Goal: Task Accomplishment & Management: Manage account settings

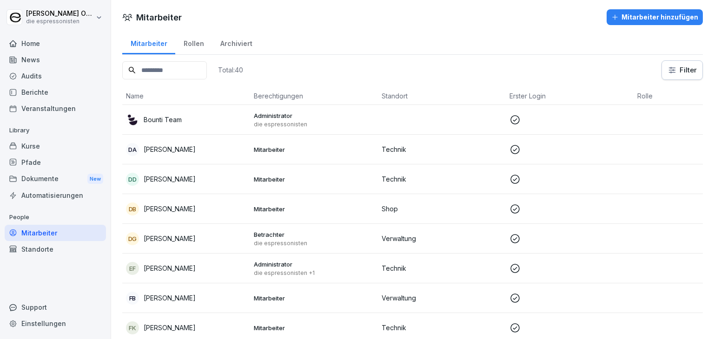
click at [45, 149] on div "Kurse" at bounding box center [55, 146] width 101 height 16
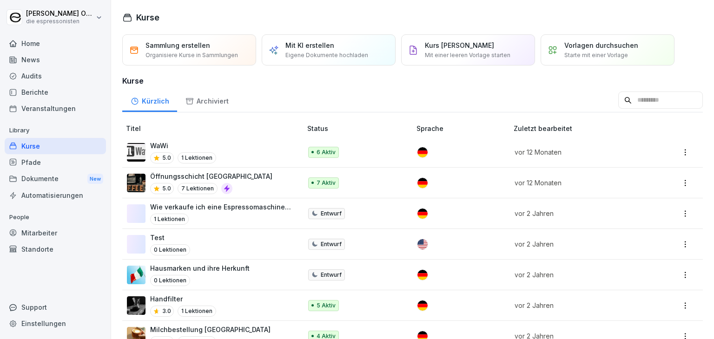
click at [277, 182] on div "Öffnungsschicht Potsdam Bar 5.0 7 Lektionen" at bounding box center [209, 182] width 165 height 23
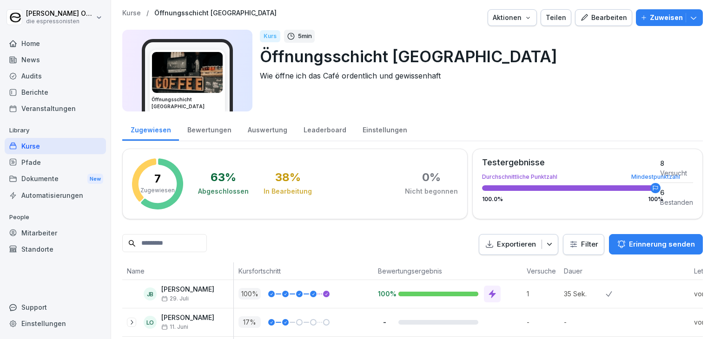
click at [650, 20] on p "Zuweisen" at bounding box center [666, 18] width 33 height 10
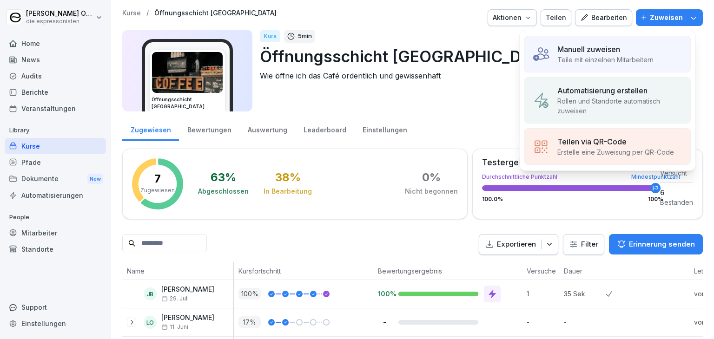
click at [602, 49] on p "Manuell zuweisen" at bounding box center [588, 49] width 63 height 11
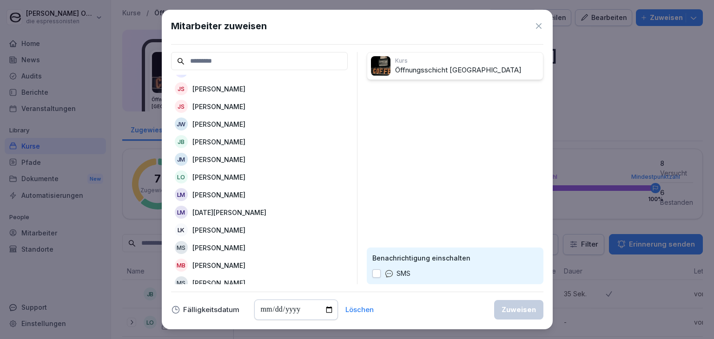
scroll to position [186, 0]
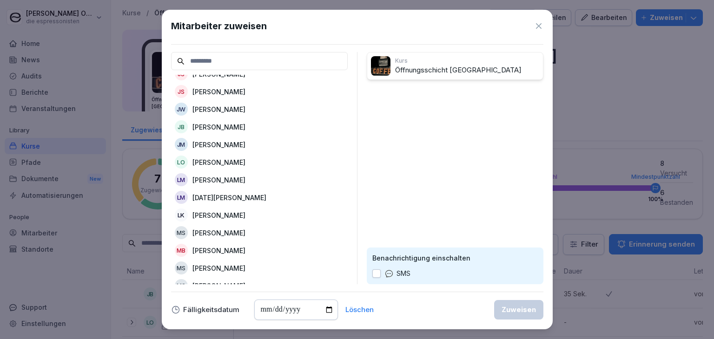
click at [226, 233] on p "[PERSON_NAME]" at bounding box center [218, 233] width 53 height 10
click at [512, 312] on div "Zuweisen" at bounding box center [518, 310] width 34 height 10
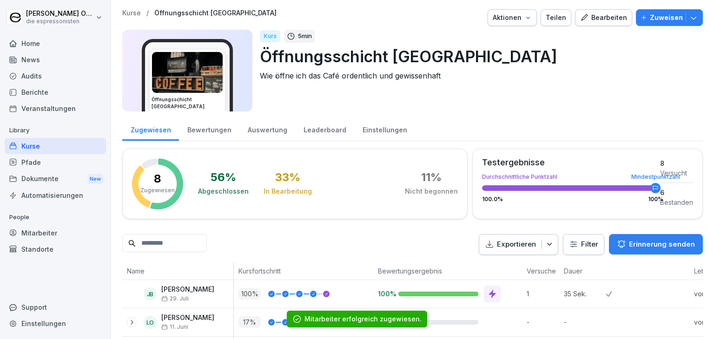
click at [46, 148] on div "Kurse" at bounding box center [55, 146] width 101 height 16
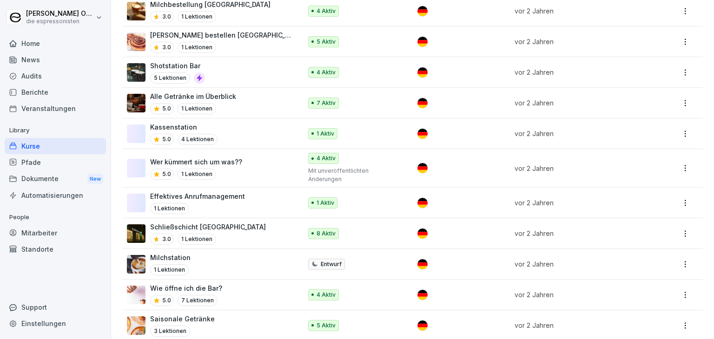
scroll to position [450, 0]
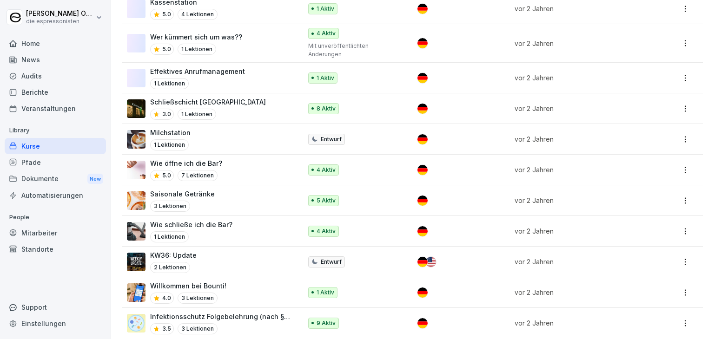
click at [270, 312] on p "Infektionsschutz Folgebelehrung (nach §43 IfSG)" at bounding box center [221, 317] width 142 height 10
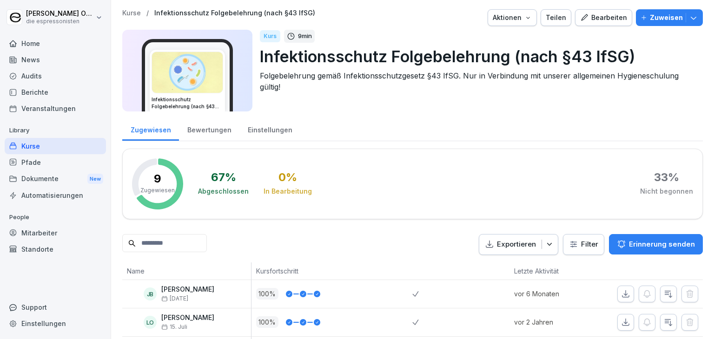
click at [656, 17] on p "Zuweisen" at bounding box center [666, 18] width 33 height 10
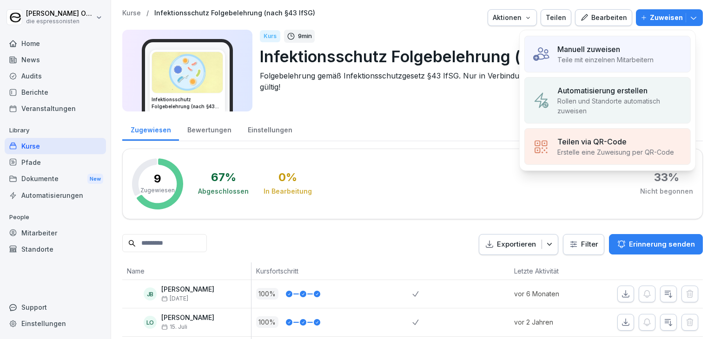
click at [587, 52] on p "Manuell zuweisen" at bounding box center [588, 49] width 63 height 11
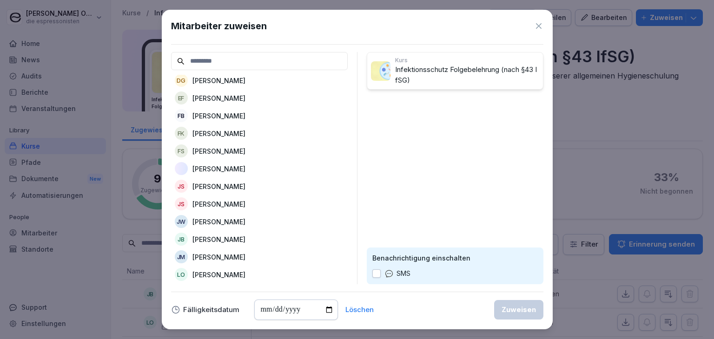
scroll to position [232, 0]
click at [234, 183] on p "[PERSON_NAME]" at bounding box center [218, 187] width 53 height 10
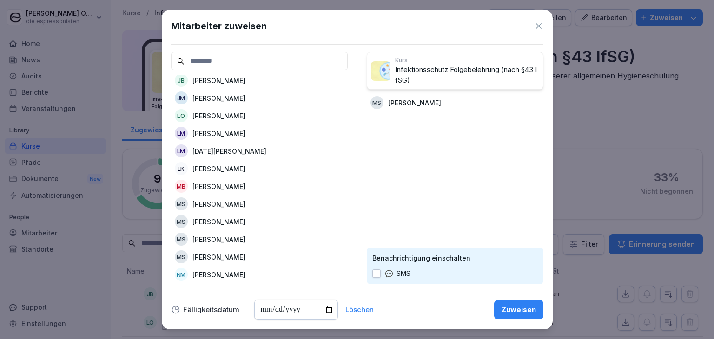
click at [525, 300] on button "Zuweisen" at bounding box center [518, 310] width 49 height 20
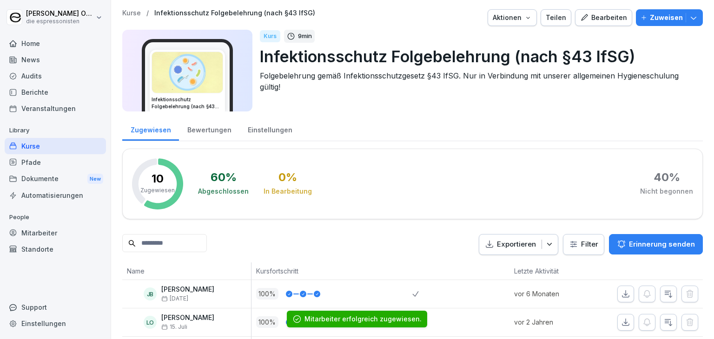
click at [54, 147] on div "Kurse" at bounding box center [55, 146] width 101 height 16
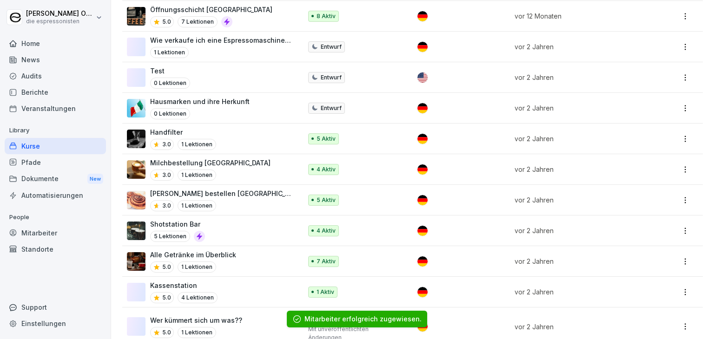
scroll to position [186, 0]
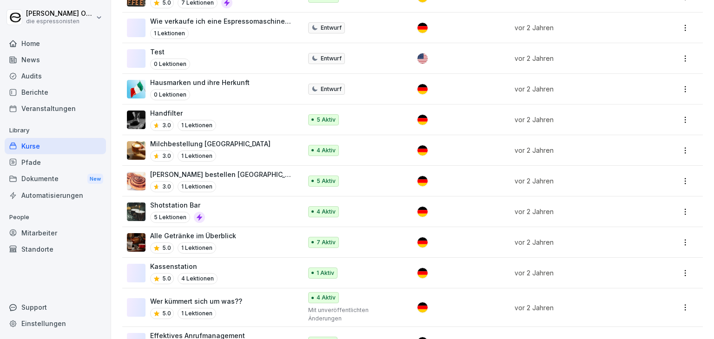
click at [246, 238] on div "Alle Getränke im Überblick 5.0 1 Lektionen" at bounding box center [209, 242] width 165 height 23
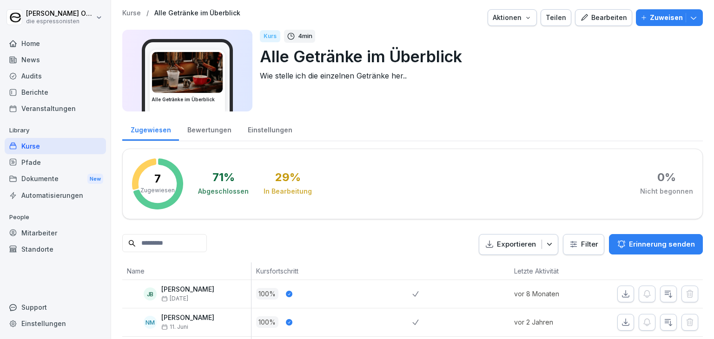
click at [655, 21] on p "Zuweisen" at bounding box center [666, 18] width 33 height 10
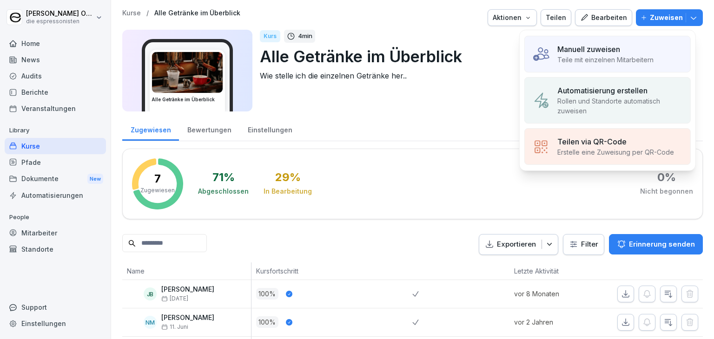
click at [629, 76] on div "Manuell zuweisen Teile mit einzelnen Mitarbeitern Automatisierung erstellen Rol…" at bounding box center [607, 100] width 177 height 141
click at [633, 59] on p "Teile mit einzelnen Mitarbeitern" at bounding box center [605, 60] width 96 height 10
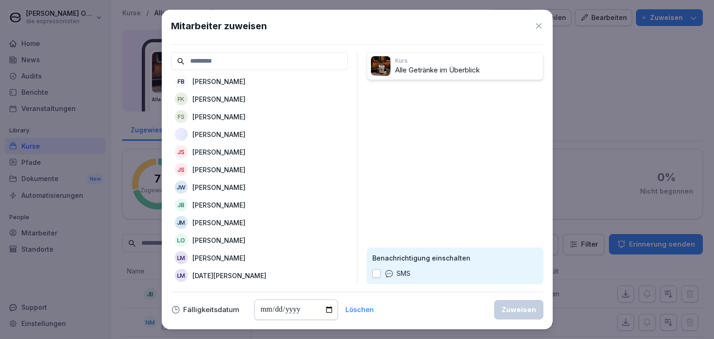
scroll to position [232, 0]
click at [219, 184] on p "[PERSON_NAME]" at bounding box center [218, 187] width 53 height 10
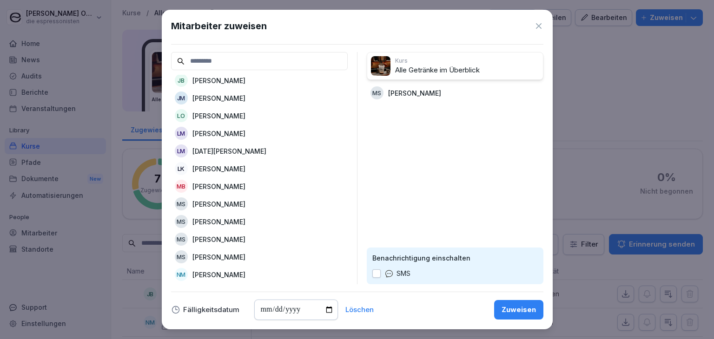
click at [499, 312] on button "Zuweisen" at bounding box center [518, 310] width 49 height 20
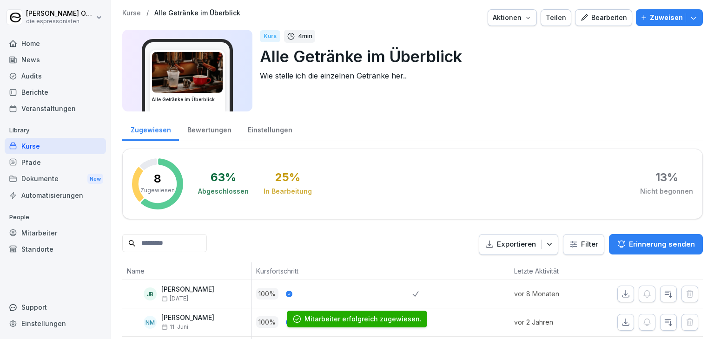
click at [45, 144] on div "Kurse" at bounding box center [55, 146] width 101 height 16
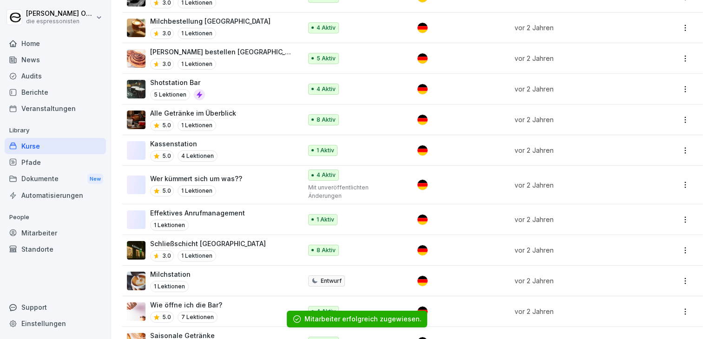
scroll to position [325, 0]
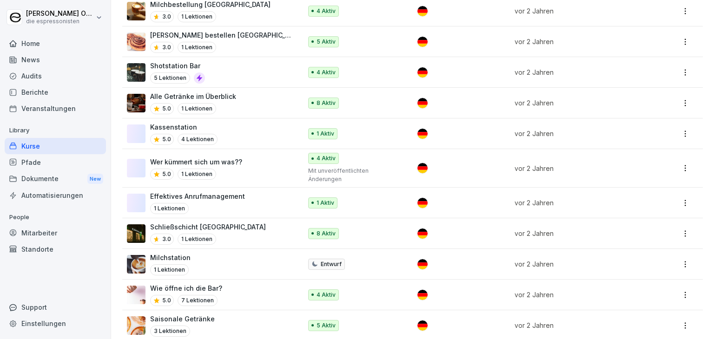
click at [231, 222] on p "Schließschicht [GEOGRAPHIC_DATA]" at bounding box center [208, 227] width 116 height 10
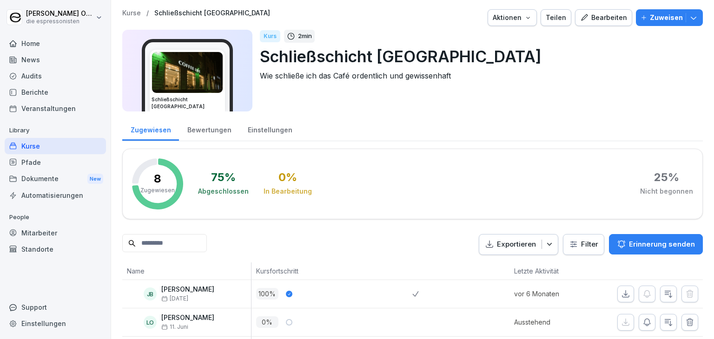
click at [657, 12] on button "Zuweisen" at bounding box center [669, 17] width 67 height 17
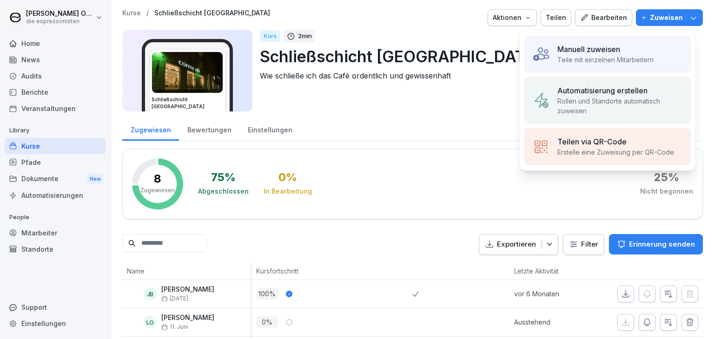
click at [599, 55] on p "Teile mit einzelnen Mitarbeitern" at bounding box center [605, 60] width 96 height 10
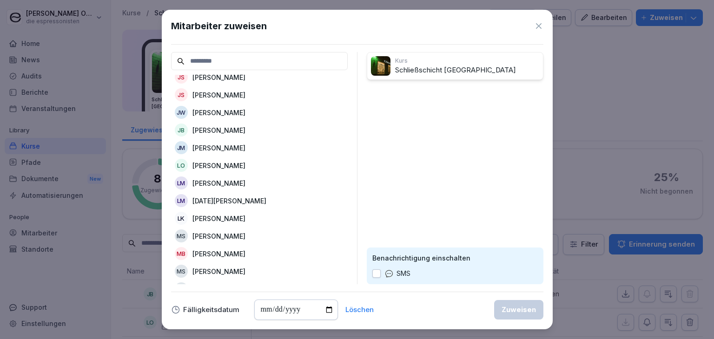
scroll to position [186, 0]
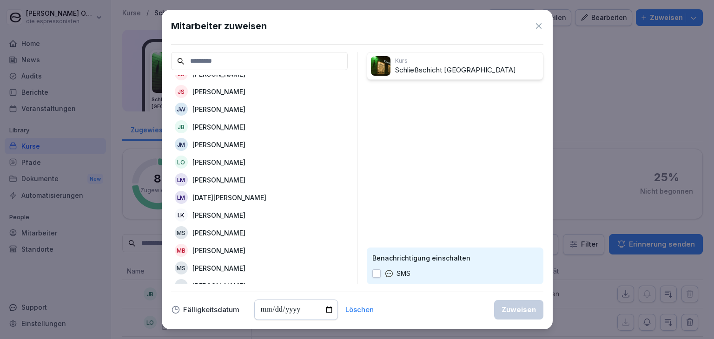
click at [204, 231] on p "[PERSON_NAME]" at bounding box center [218, 233] width 53 height 10
click at [510, 303] on button "Zuweisen" at bounding box center [518, 310] width 49 height 20
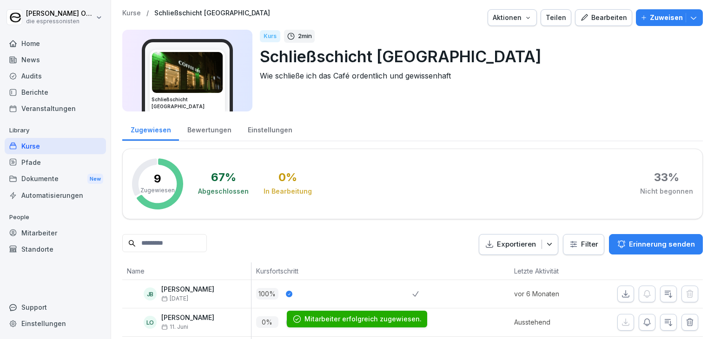
click at [80, 149] on div "Kurse" at bounding box center [55, 146] width 101 height 16
